Goal: Information Seeking & Learning: Learn about a topic

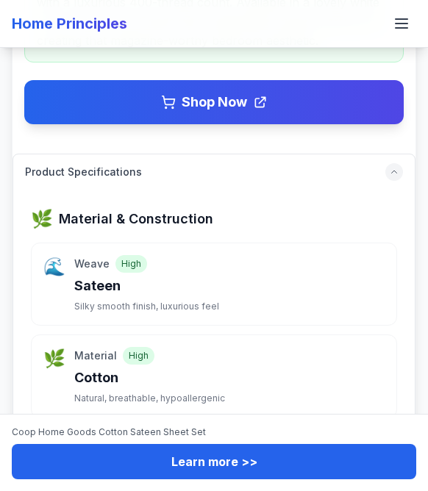
scroll to position [914, 0]
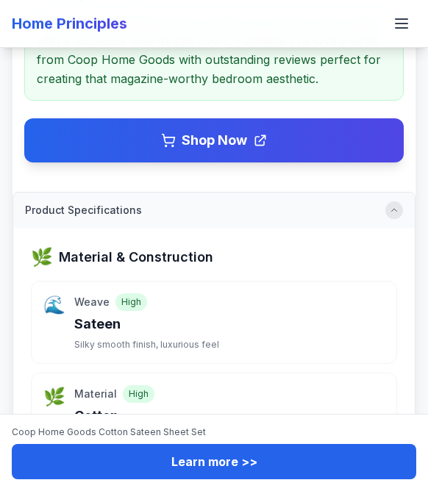
click at [395, 201] on div at bounding box center [394, 210] width 18 height 18
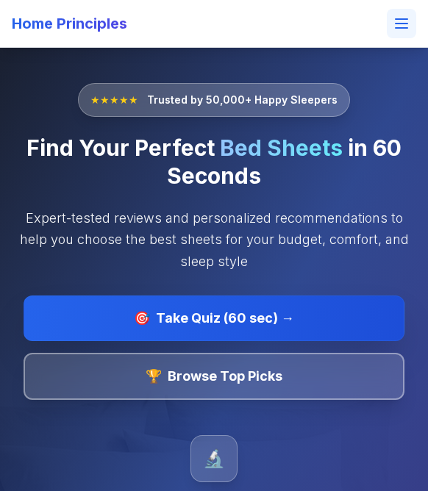
click at [405, 24] on icon at bounding box center [402, 24] width 12 height 0
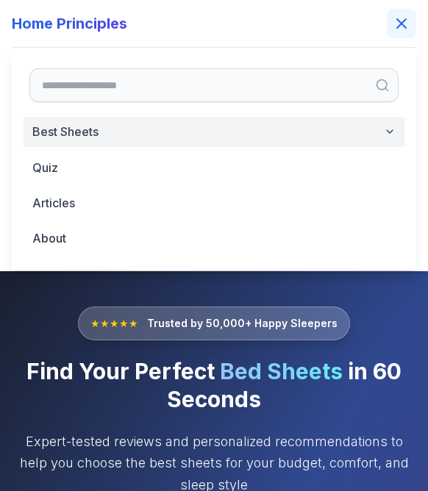
click at [152, 134] on button "Best Sheets" at bounding box center [214, 132] width 381 height 30
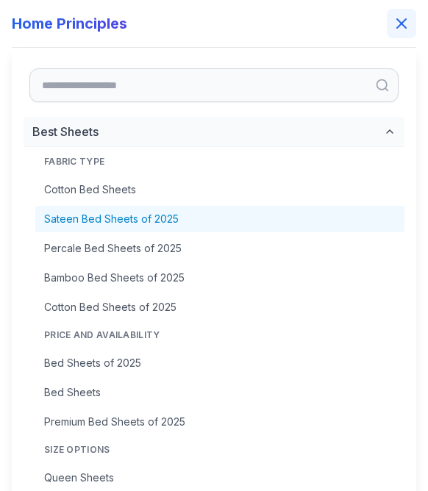
click at [134, 225] on link "Sateen Bed Sheets of 2025" at bounding box center [219, 219] width 369 height 26
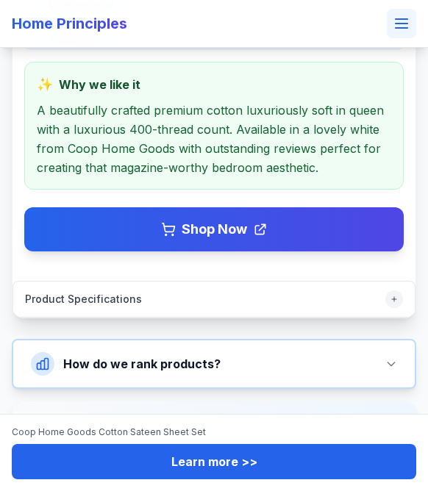
scroll to position [865, 0]
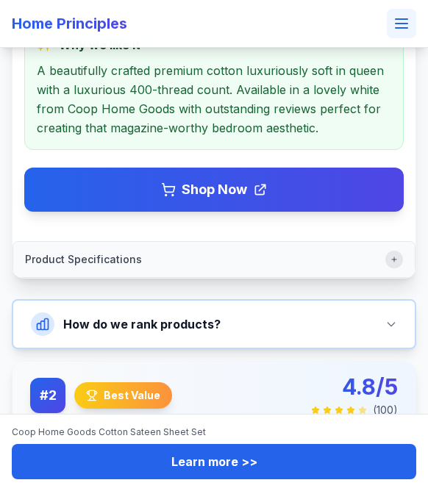
click at [393, 255] on icon "button" at bounding box center [394, 259] width 9 height 9
click at [315, 80] on p "A beautifully crafted premium cotton luxuriously soft in queen with a luxurious…" at bounding box center [214, 99] width 354 height 76
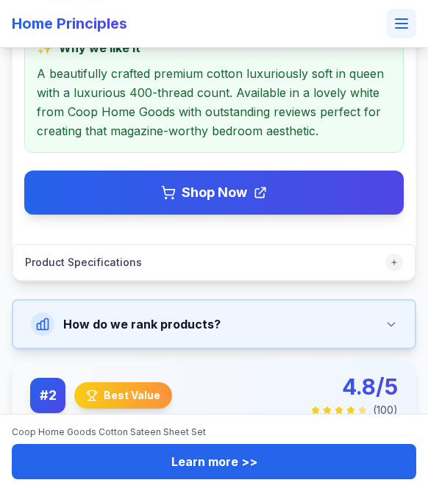
click at [393, 309] on button "How do we rank products?" at bounding box center [213, 324] width 401 height 47
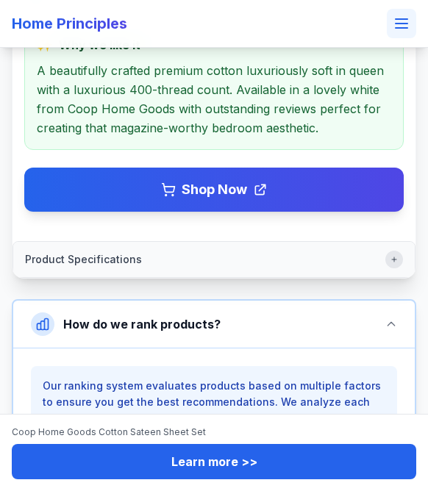
click at [394, 251] on div "button" at bounding box center [394, 260] width 18 height 18
click at [394, 255] on icon "button" at bounding box center [394, 259] width 9 height 9
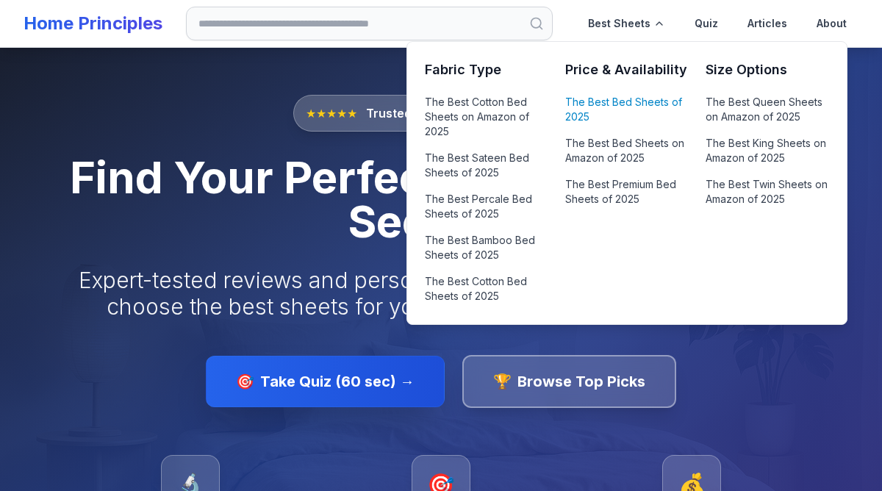
click at [647, 97] on link "The Best Bed Sheets of 2025" at bounding box center [626, 109] width 123 height 35
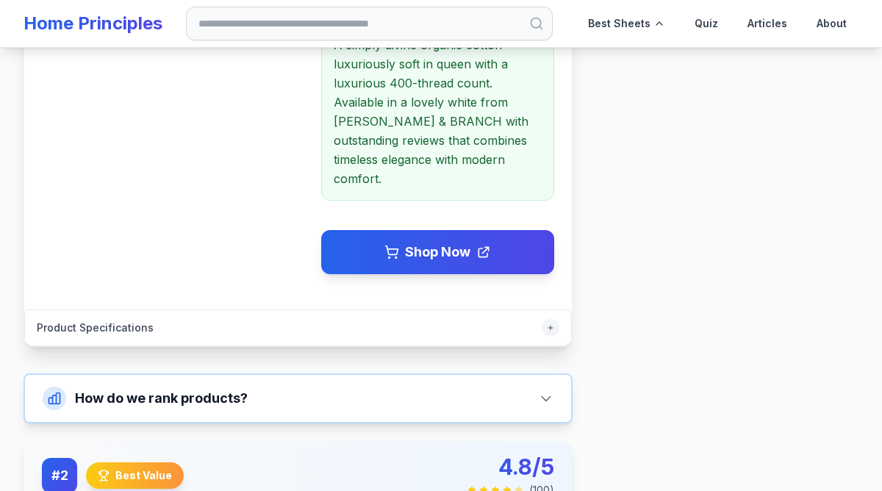
scroll to position [776, 0]
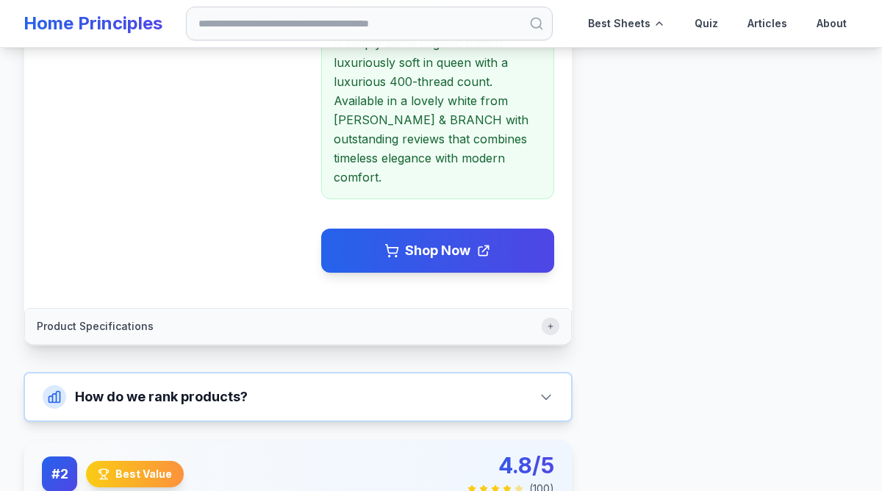
click at [551, 323] on icon "button" at bounding box center [550, 326] width 9 height 9
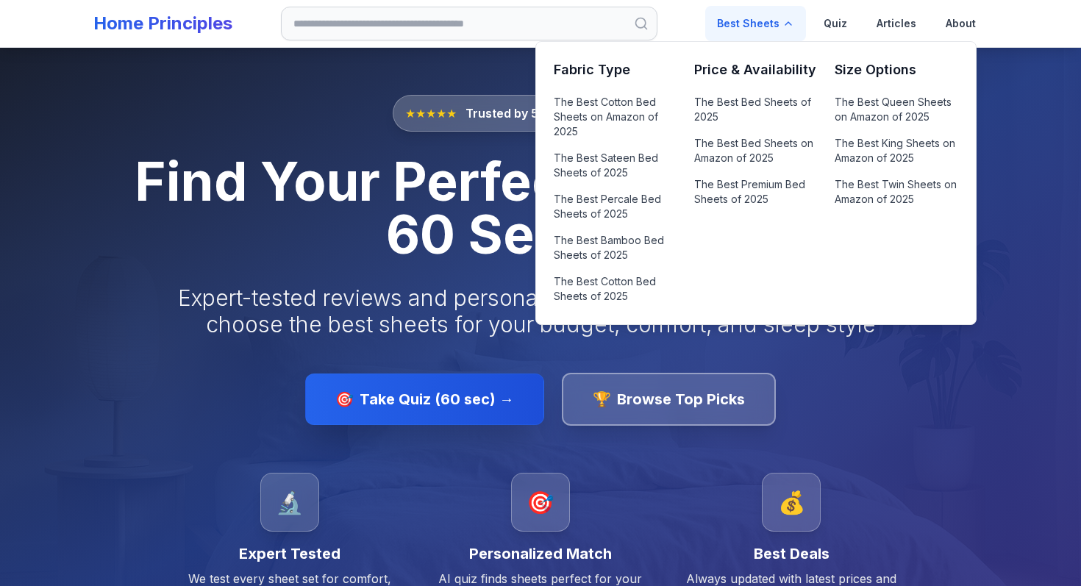
click at [737, 21] on div "Best Sheets" at bounding box center [755, 23] width 101 height 35
click at [740, 112] on link "The Best Bed Sheets of 2025" at bounding box center [755, 109] width 123 height 35
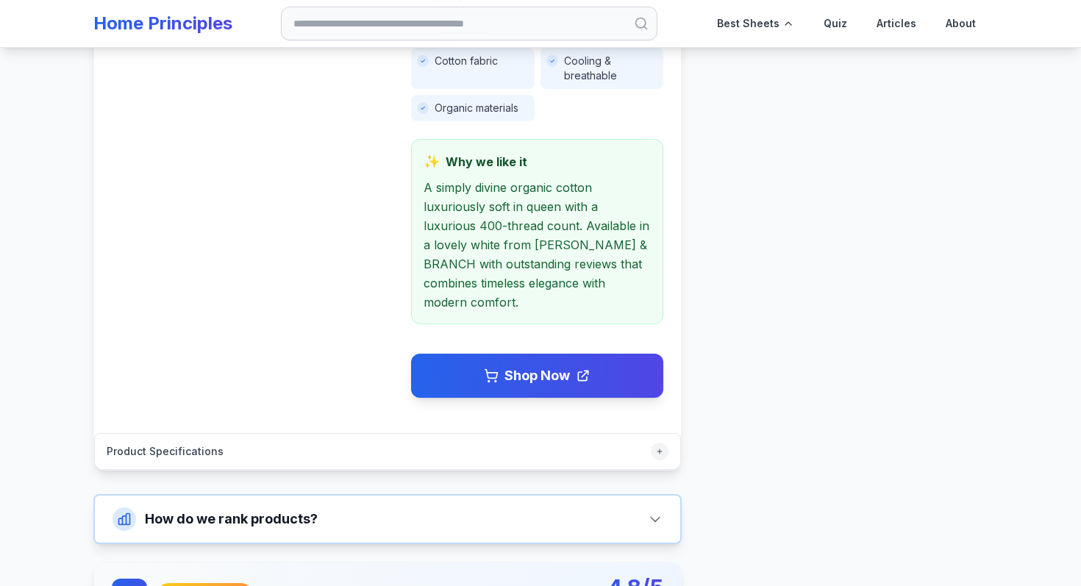
scroll to position [627, 0]
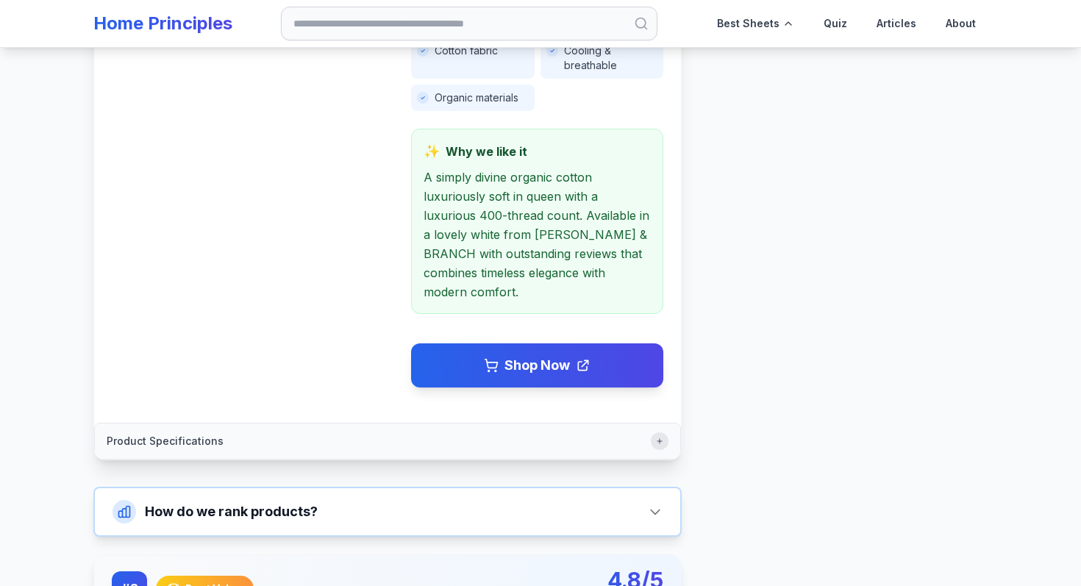
click at [662, 437] on icon "button" at bounding box center [659, 441] width 9 height 9
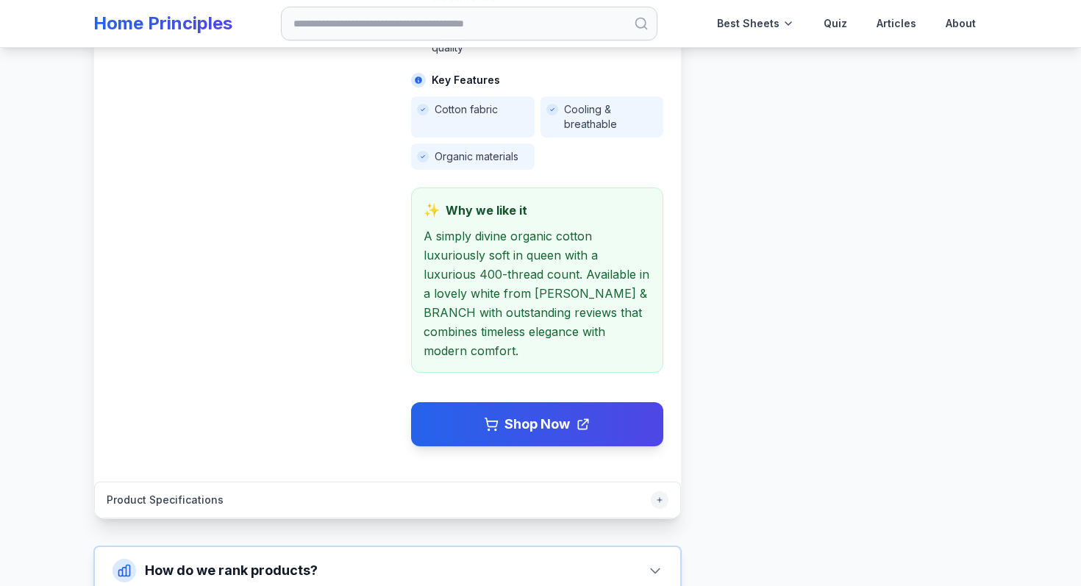
scroll to position [593, 0]
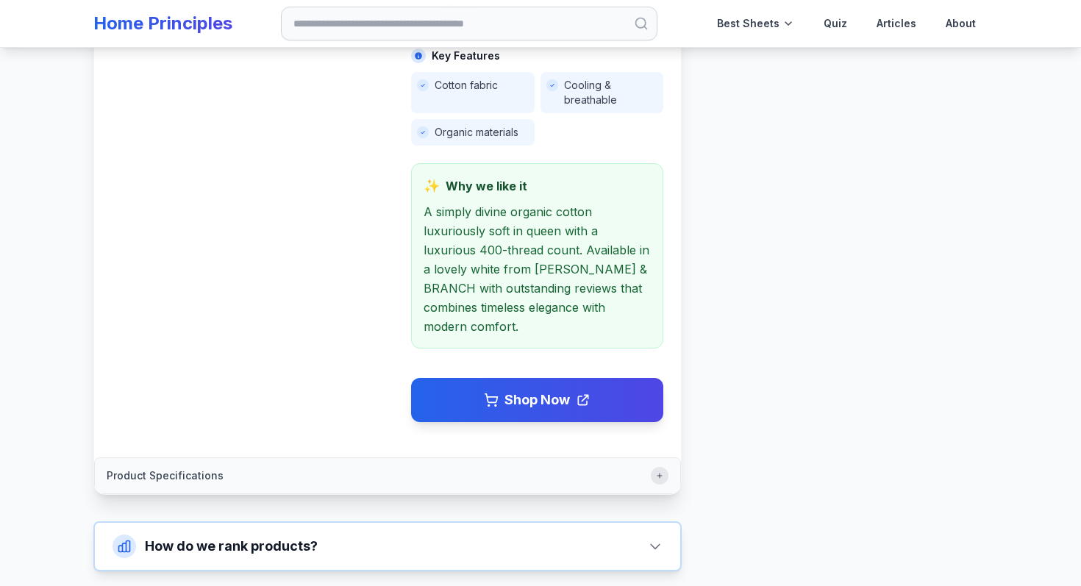
click at [667, 467] on div "button" at bounding box center [660, 476] width 18 height 18
click at [665, 467] on div "button" at bounding box center [660, 476] width 18 height 18
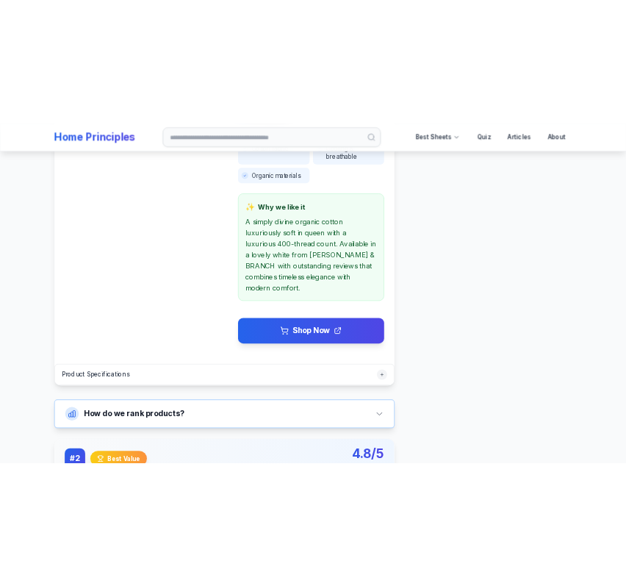
scroll to position [722, 0]
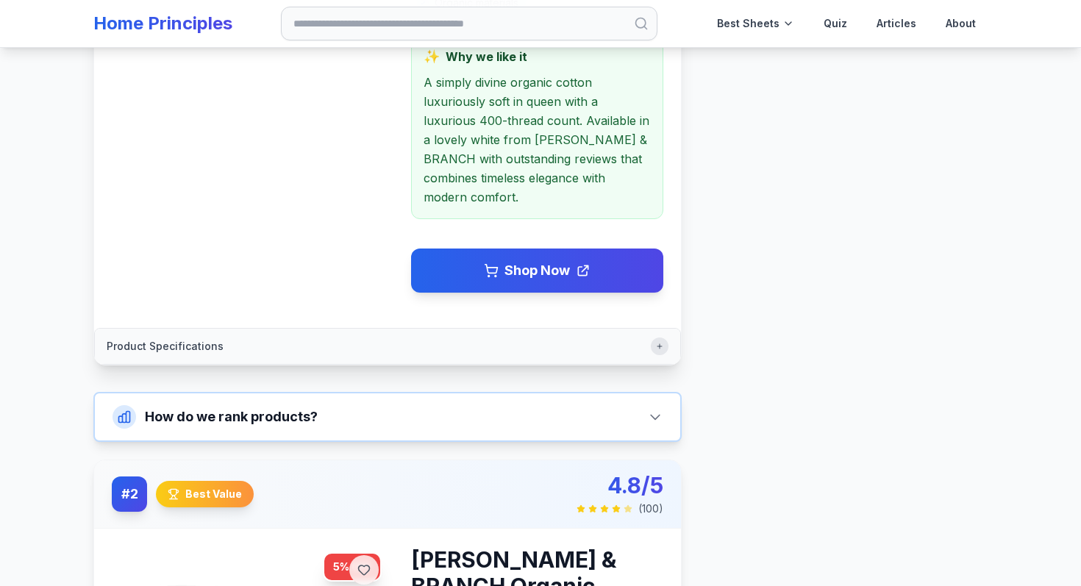
click at [655, 342] on icon "button" at bounding box center [659, 346] width 9 height 9
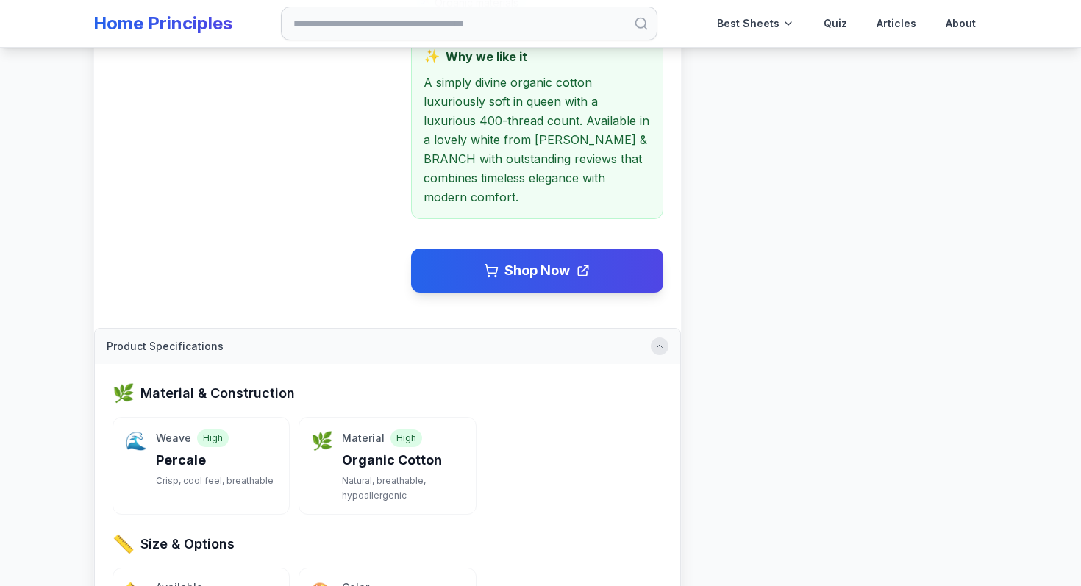
click at [655, 342] on icon "button" at bounding box center [659, 346] width 9 height 9
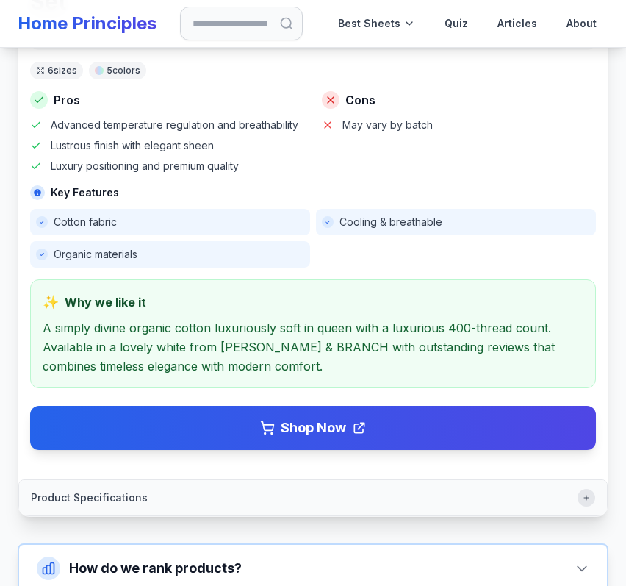
click at [585, 493] on icon "button" at bounding box center [586, 497] width 9 height 9
